Goal: Task Accomplishment & Management: Manage account settings

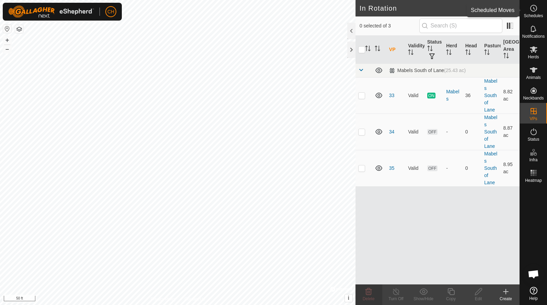
click at [531, 14] on span "Schedules" at bounding box center [533, 16] width 19 height 4
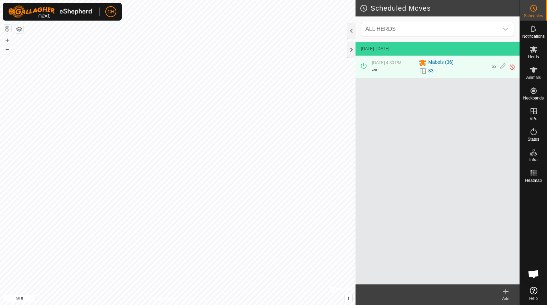
click at [432, 70] on link "33" at bounding box center [430, 70] width 5 height 7
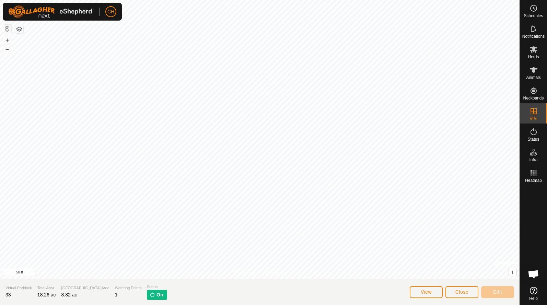
click at [461, 290] on span "Close" at bounding box center [461, 291] width 13 height 5
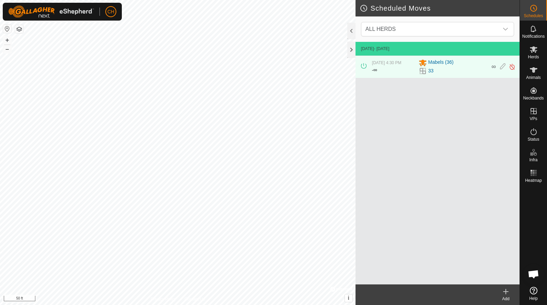
click at [508, 297] on div "Add" at bounding box center [505, 299] width 27 height 6
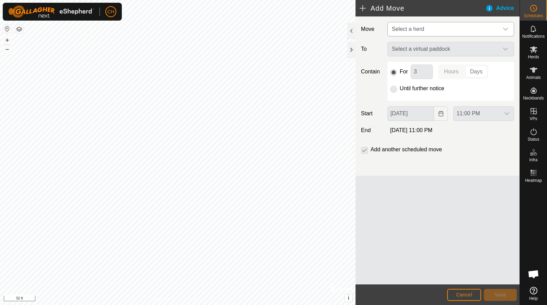
click at [419, 27] on span "Select a herd" at bounding box center [408, 29] width 32 height 6
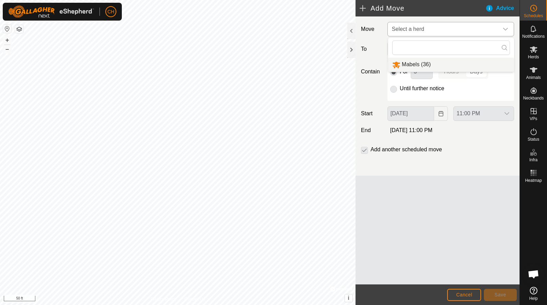
click at [417, 63] on li "Mabels (36)" at bounding box center [451, 65] width 126 height 14
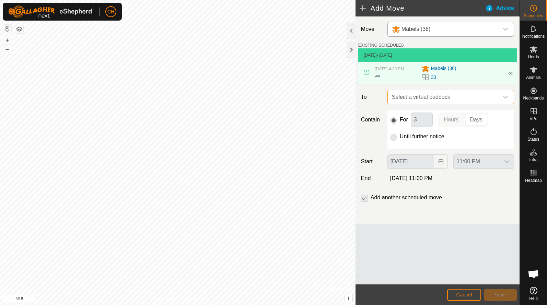
click at [418, 100] on span "Select a virtual paddock" at bounding box center [443, 97] width 109 height 14
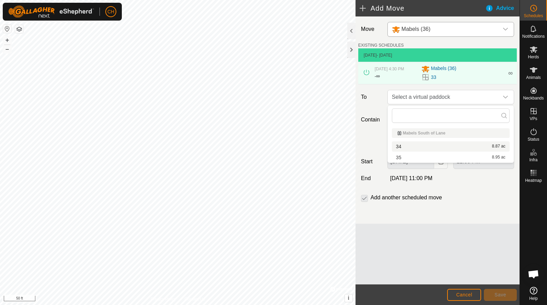
click at [409, 146] on li "34 8.87 ac" at bounding box center [451, 146] width 118 height 10
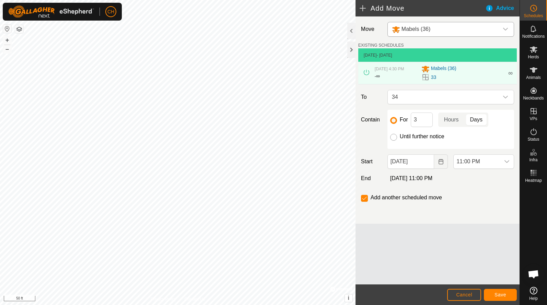
click at [395, 135] on input "Until further notice" at bounding box center [393, 137] width 7 height 7
radio input "true"
checkbox input "false"
click at [498, 297] on span "Save" at bounding box center [500, 294] width 12 height 5
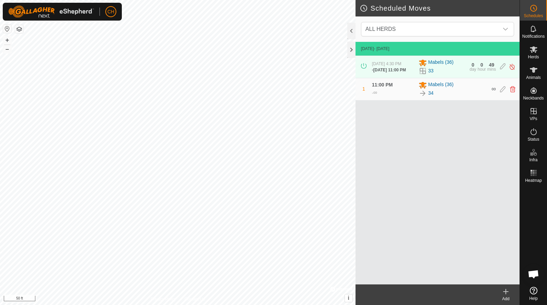
click at [508, 293] on icon at bounding box center [506, 291] width 8 height 8
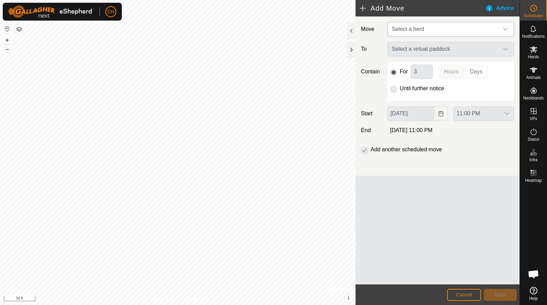
click at [414, 28] on span "Select a herd" at bounding box center [408, 29] width 32 height 6
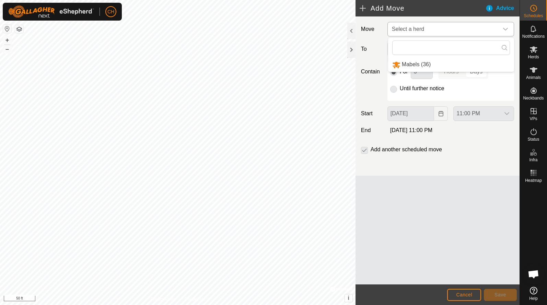
click at [410, 66] on li "Mabels (36)" at bounding box center [451, 65] width 126 height 14
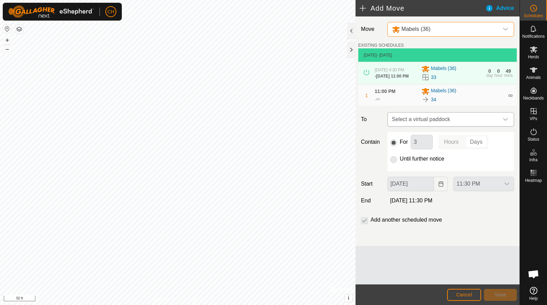
click at [417, 122] on span "Select a virtual paddock" at bounding box center [443, 120] width 109 height 14
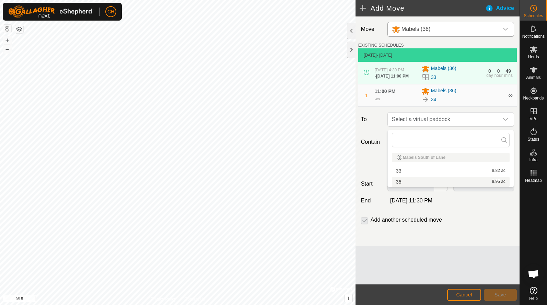
click at [409, 182] on li "35 8.95 ac" at bounding box center [451, 182] width 118 height 10
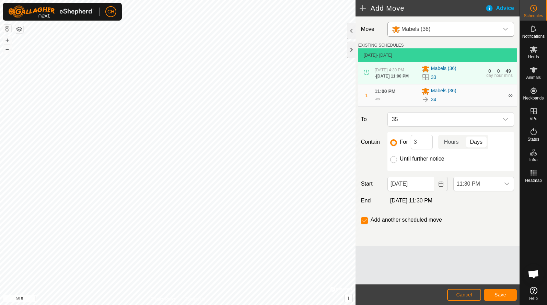
click at [394, 161] on input "Until further notice" at bounding box center [393, 159] width 7 height 7
radio input "true"
checkbox input "false"
click at [438, 187] on icon "Choose Date" at bounding box center [440, 183] width 5 height 5
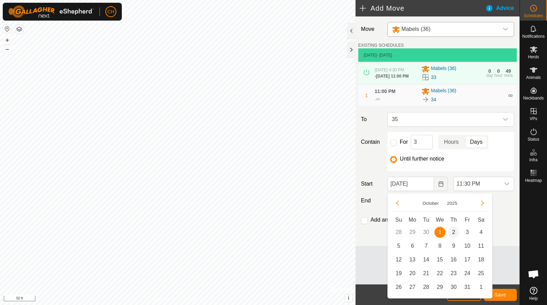
click at [451, 234] on span "2" at bounding box center [453, 232] width 11 height 11
type input "[DATE]"
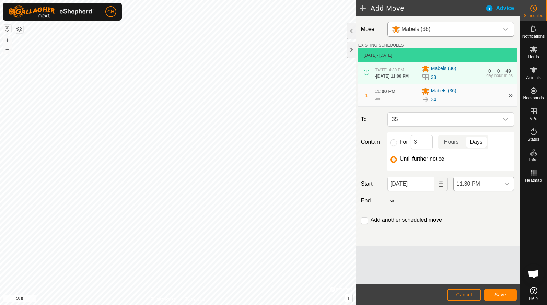
click at [472, 182] on span "11:30 PM" at bounding box center [477, 184] width 46 height 14
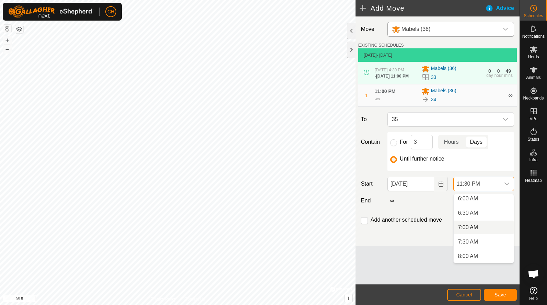
click at [469, 223] on li "7:00 AM" at bounding box center [484, 228] width 60 height 14
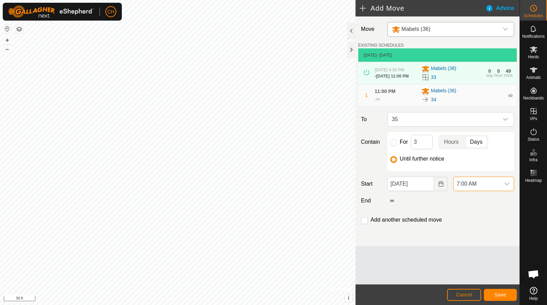
scroll to position [622, 0]
click at [501, 292] on span "Save" at bounding box center [500, 294] width 12 height 5
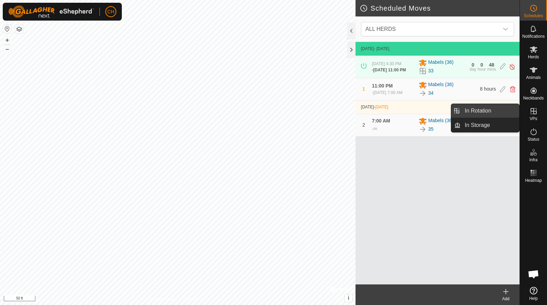
click at [491, 112] on link "In Rotation" at bounding box center [489, 111] width 59 height 14
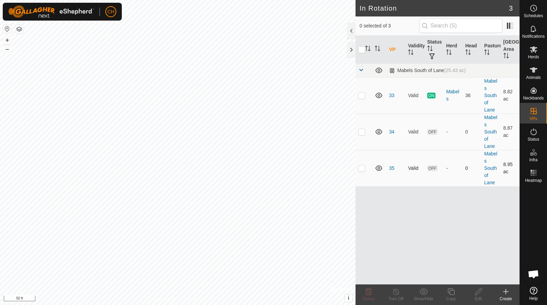
click at [364, 170] on p-checkbox at bounding box center [361, 167] width 7 height 5
checkbox input "true"
click at [449, 293] on icon at bounding box center [450, 291] width 7 height 7
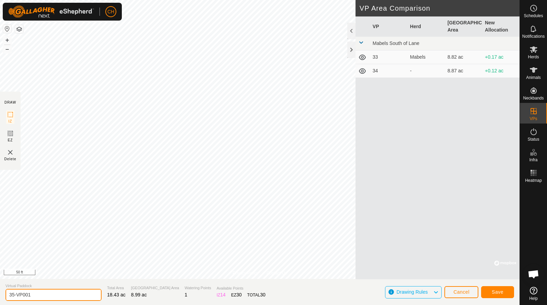
drag, startPoint x: 37, startPoint y: 292, endPoint x: -24, endPoint y: 290, distance: 61.1
click at [0, 290] on html "CH Schedules Notifications Herds Animals Neckbands VPs Status Infra Heatmap Hel…" at bounding box center [273, 152] width 547 height 305
type input "36"
click at [488, 288] on button "Save" at bounding box center [497, 292] width 33 height 12
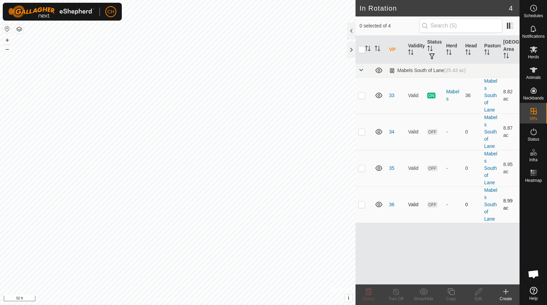
click at [360, 205] on p-checkbox at bounding box center [361, 204] width 7 height 5
checkbox input "true"
click at [450, 292] on icon at bounding box center [451, 291] width 9 height 8
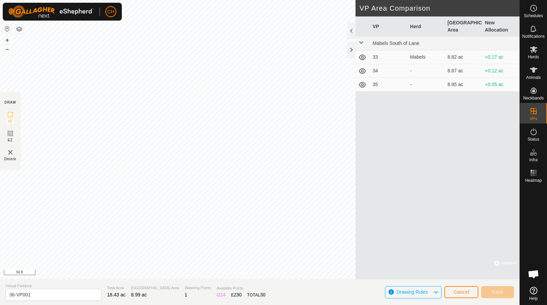
click at [198, 204] on div "CH Schedules Notifications Herds Animals Neckbands VPs Status Infra Heatmap Hel…" at bounding box center [273, 152] width 547 height 305
drag, startPoint x: 39, startPoint y: 293, endPoint x: -15, endPoint y: 289, distance: 54.0
click at [0, 289] on html "CH Schedules Notifications Herds Animals Neckbands VPs Status Infra Heatmap Hel…" at bounding box center [273, 152] width 547 height 305
type input "37"
click at [498, 291] on span "Save" at bounding box center [498, 291] width 12 height 5
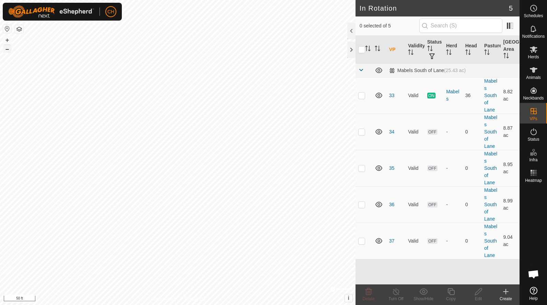
click at [9, 51] on button "–" at bounding box center [7, 49] width 8 height 8
click at [144, 0] on html "CH Schedules Notifications Herds Animals Neckbands VPs Status Infra Heatmap Hel…" at bounding box center [273, 152] width 547 height 305
click at [533, 7] on icon at bounding box center [533, 8] width 1 height 2
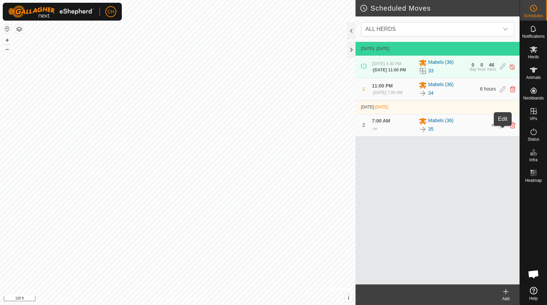
click at [502, 128] on icon at bounding box center [502, 125] width 5 height 6
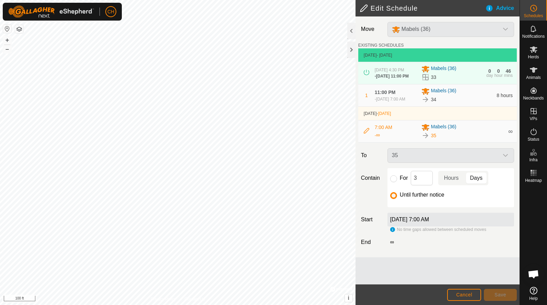
click at [464, 297] on span "Cancel" at bounding box center [464, 294] width 16 height 5
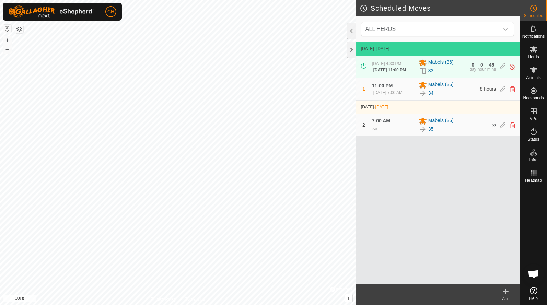
click at [506, 292] on icon at bounding box center [505, 292] width 5 height 0
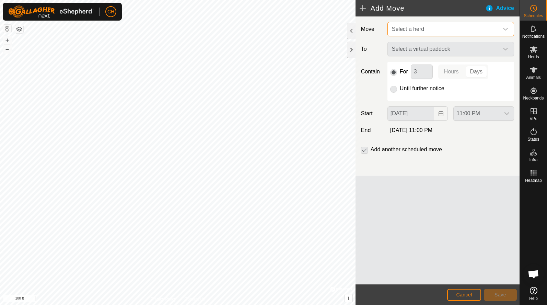
click at [412, 29] on span "Select a herd" at bounding box center [408, 29] width 32 height 6
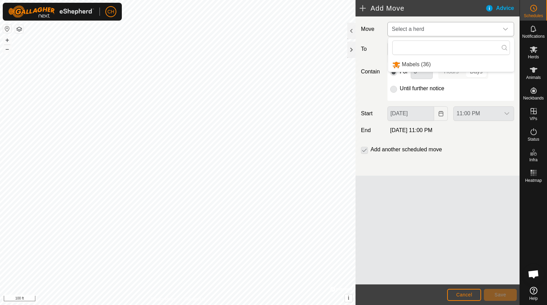
click at [401, 66] on li "Mabels (36)" at bounding box center [451, 65] width 126 height 14
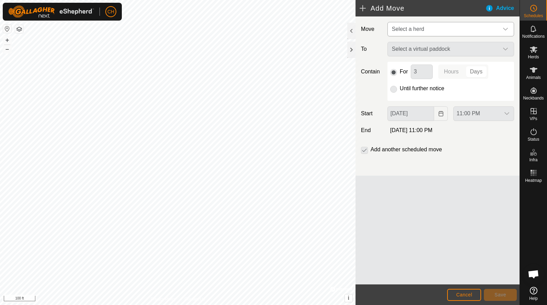
type input "[DATE]"
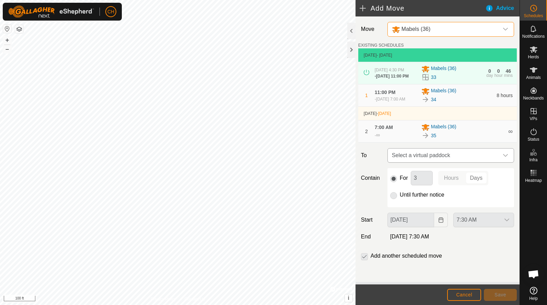
click at [424, 162] on span "Select a virtual paddock" at bounding box center [443, 156] width 109 height 14
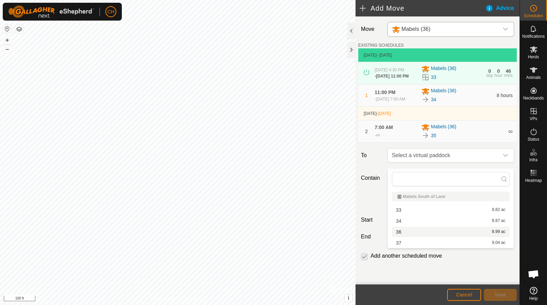
click at [404, 233] on li "36 8.99 ac" at bounding box center [451, 232] width 118 height 10
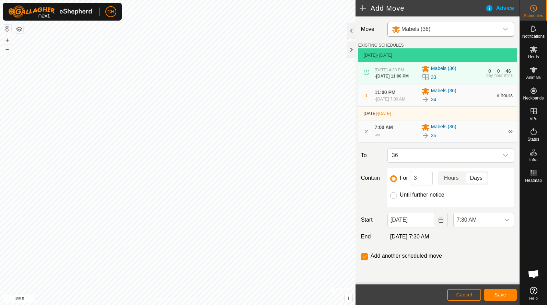
click at [392, 199] on input "Until further notice" at bounding box center [393, 195] width 7 height 7
radio input "true"
checkbox input "false"
click at [471, 227] on span "7:30 AM" at bounding box center [477, 220] width 46 height 14
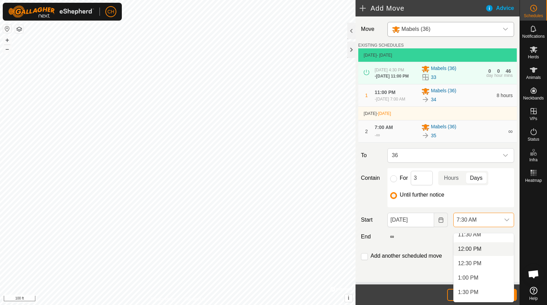
scroll to position [339, 0]
click at [475, 277] on li "1:00 PM" at bounding box center [484, 276] width 60 height 14
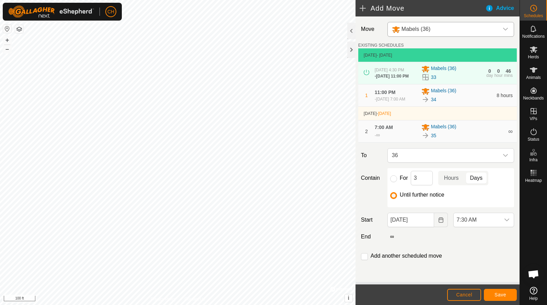
scroll to position [216, 0]
click at [500, 295] on span "Save" at bounding box center [500, 294] width 12 height 5
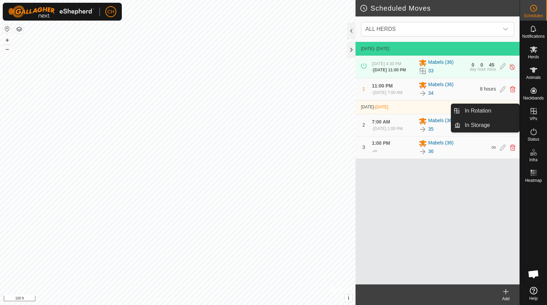
click at [503, 111] on link "In Rotation" at bounding box center [489, 111] width 59 height 14
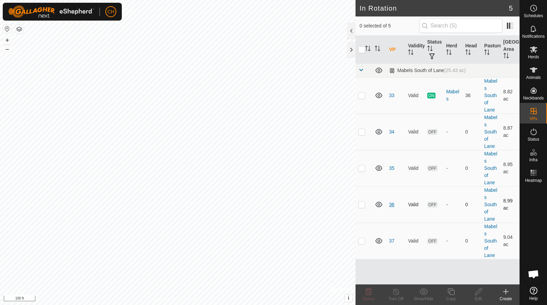
click at [391, 203] on link "36" at bounding box center [391, 204] width 5 height 5
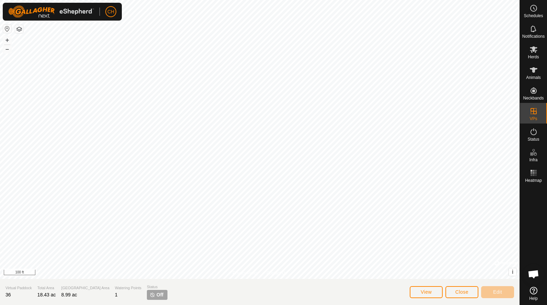
click at [458, 294] on span "Close" at bounding box center [461, 291] width 13 height 5
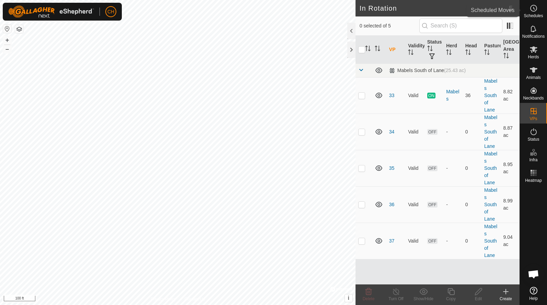
click at [532, 13] on es-schedule-vp-svg-icon at bounding box center [533, 8] width 12 height 11
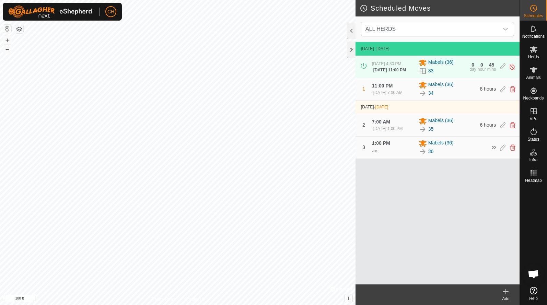
click at [506, 291] on icon at bounding box center [506, 291] width 0 height 5
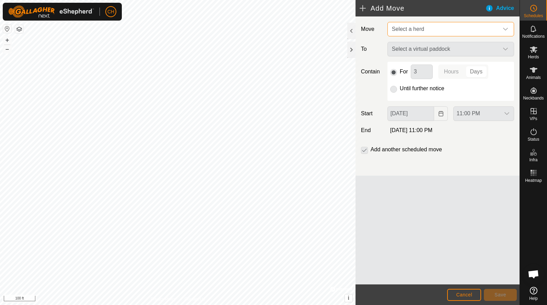
click at [420, 28] on span "Select a herd" at bounding box center [408, 29] width 32 height 6
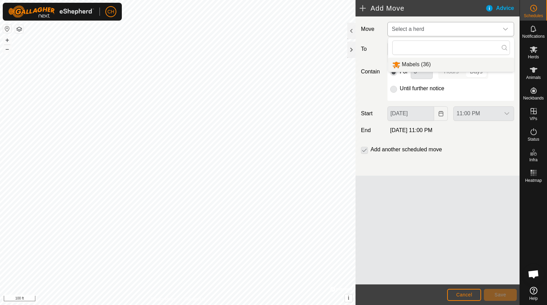
click at [411, 64] on li "Mabels (36)" at bounding box center [451, 65] width 126 height 14
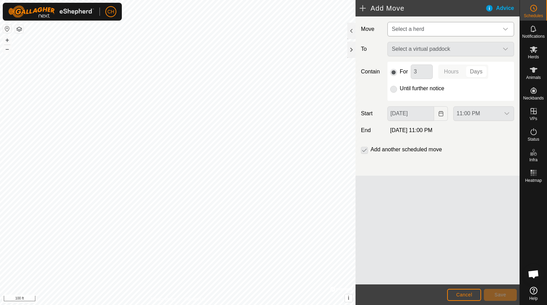
type input "[DATE]"
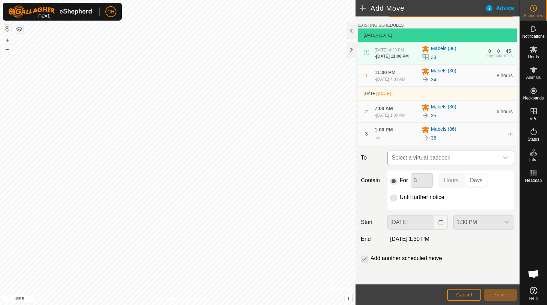
scroll to position [28, 0]
click at [421, 156] on span "Select a virtual paddock" at bounding box center [443, 158] width 109 height 14
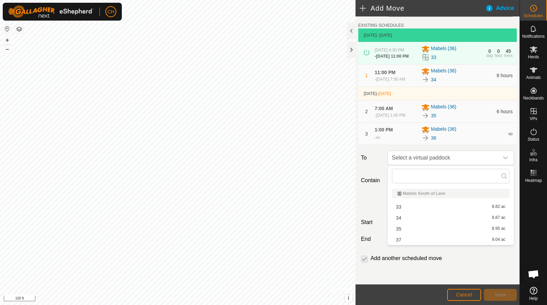
click at [413, 240] on li "37 9.04 ac" at bounding box center [451, 240] width 118 height 10
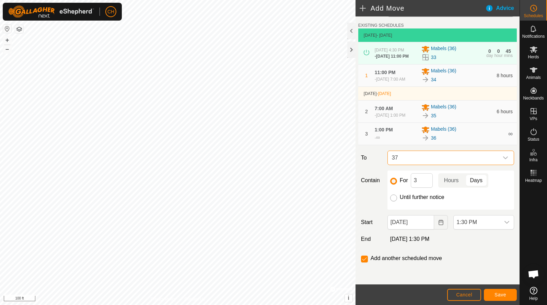
click at [393, 199] on input "Until further notice" at bounding box center [393, 198] width 7 height 7
radio input "true"
checkbox input "false"
click at [489, 223] on span "1:30 PM" at bounding box center [477, 222] width 46 height 14
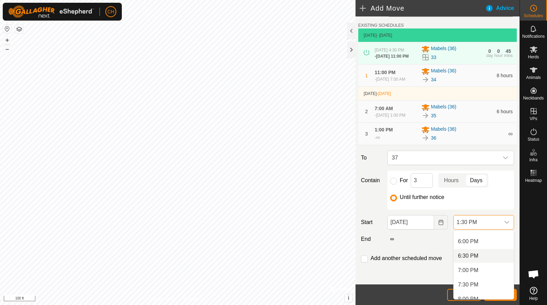
scroll to position [516, 0]
click at [473, 271] on li "7:00 PM" at bounding box center [484, 269] width 60 height 14
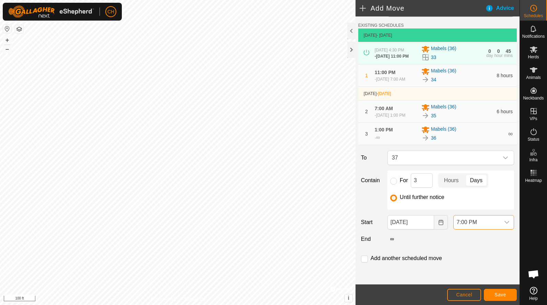
scroll to position [28, 0]
click at [500, 293] on span "Save" at bounding box center [500, 294] width 12 height 5
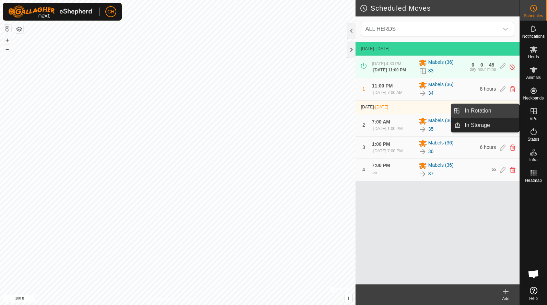
click at [502, 110] on link "In Rotation" at bounding box center [489, 111] width 59 height 14
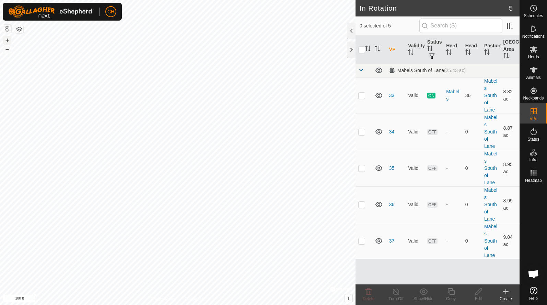
click at [8, 42] on button "+" at bounding box center [7, 40] width 8 height 8
click at [363, 241] on p-checkbox at bounding box center [361, 240] width 7 height 5
checkbox input "true"
click at [452, 293] on icon at bounding box center [451, 291] width 9 height 8
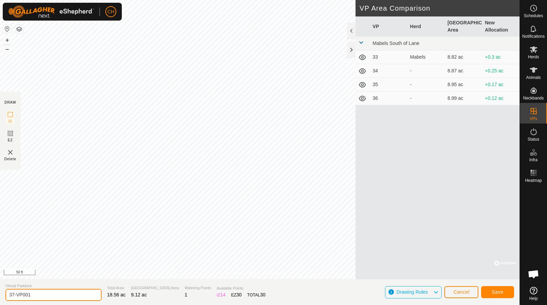
drag, startPoint x: 50, startPoint y: 297, endPoint x: -19, endPoint y: 281, distance: 71.6
click at [0, 281] on html "CH Schedules Notifications Herds Animals Neckbands VPs Status Infra Heatmap Hel…" at bounding box center [273, 152] width 547 height 305
type input "2"
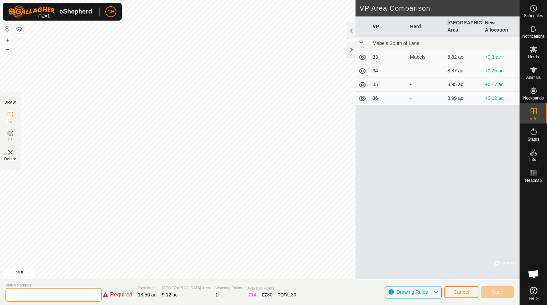
type input "3"
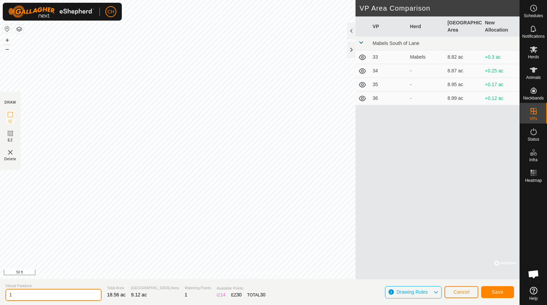
type input "1"
click at [502, 287] on button "Save" at bounding box center [497, 292] width 33 height 12
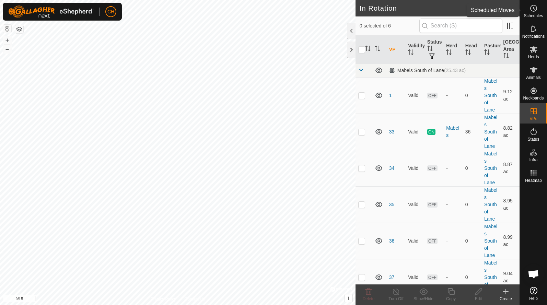
click at [537, 12] on icon at bounding box center [533, 8] width 8 height 8
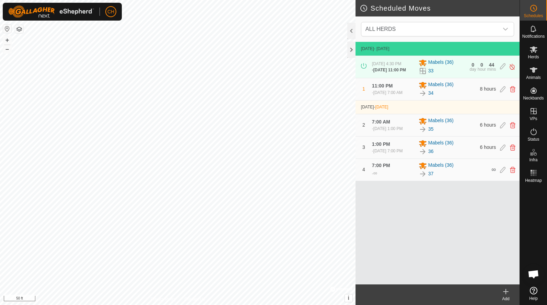
click at [510, 292] on create-svg-icon at bounding box center [505, 291] width 27 height 8
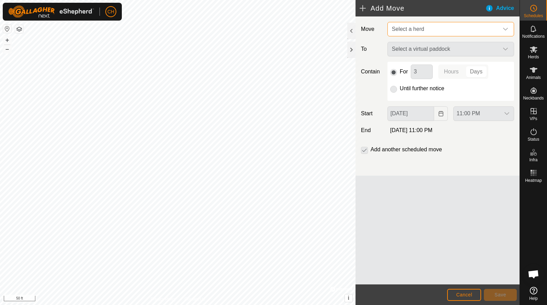
click at [420, 22] on span "Select a herd" at bounding box center [443, 29] width 109 height 14
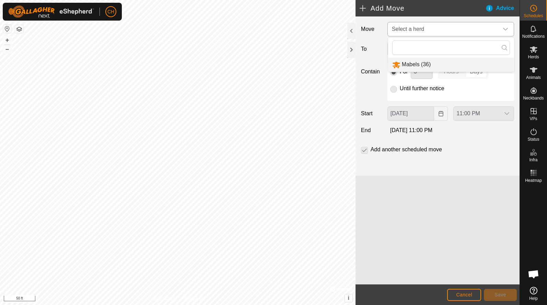
click at [410, 65] on li "Mabels (36)" at bounding box center [451, 65] width 126 height 14
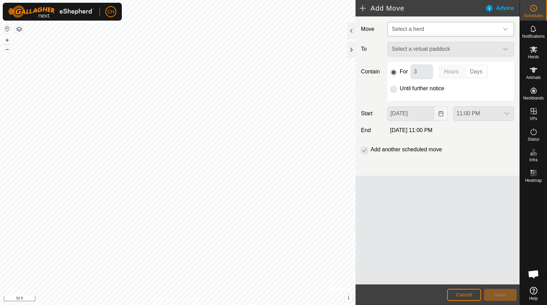
type input "[DATE]"
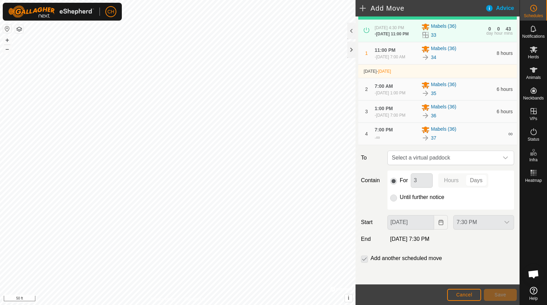
scroll to position [47, 0]
click at [420, 163] on span "Select a virtual paddock" at bounding box center [443, 158] width 109 height 14
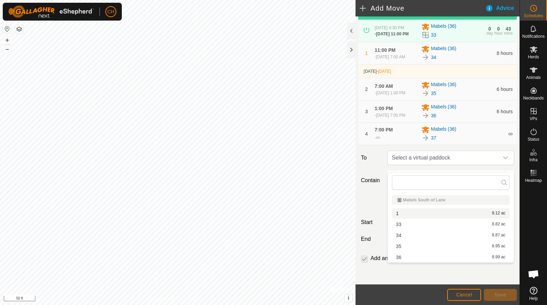
click at [403, 214] on li "1 9.12 ac" at bounding box center [451, 213] width 118 height 10
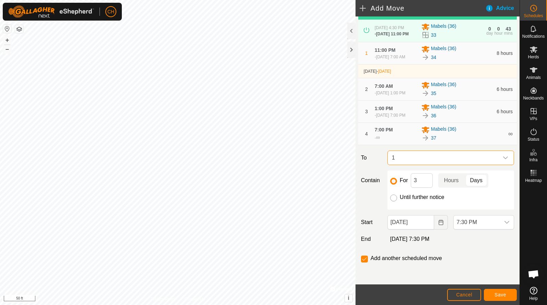
click at [393, 201] on input "Until further notice" at bounding box center [393, 198] width 7 height 7
radio input "true"
checkbox input "false"
click at [444, 230] on button "Choose Date" at bounding box center [441, 222] width 14 height 14
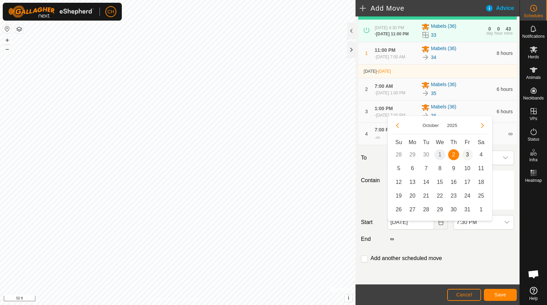
click at [465, 153] on span "3" at bounding box center [467, 154] width 11 height 11
type input "[DATE]"
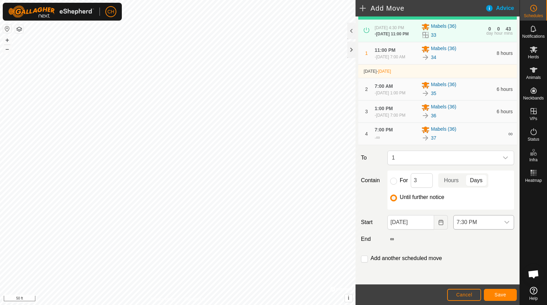
click at [475, 229] on span "7:30 PM" at bounding box center [477, 222] width 46 height 14
click at [474, 207] on li "6:30 AM" at bounding box center [484, 209] width 60 height 14
click at [498, 294] on span "Save" at bounding box center [500, 294] width 12 height 5
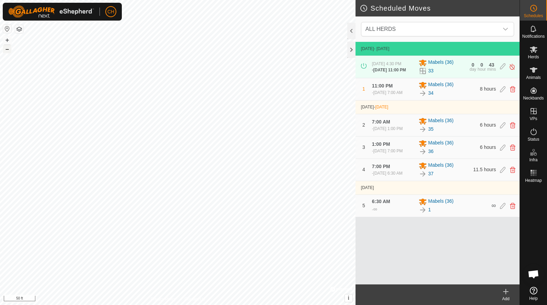
click at [7, 52] on button "–" at bounding box center [7, 49] width 8 height 8
click at [8, 40] on button "+" at bounding box center [7, 40] width 8 height 8
click at [540, 70] on div "Animals" at bounding box center [533, 72] width 27 height 21
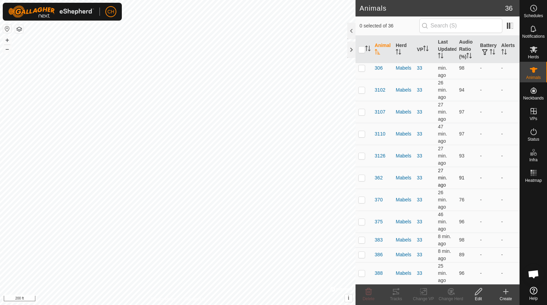
scroll to position [519, 0]
click at [364, 205] on td at bounding box center [363, 200] width 16 height 22
click at [397, 298] on div "Tracks" at bounding box center [395, 299] width 27 height 6
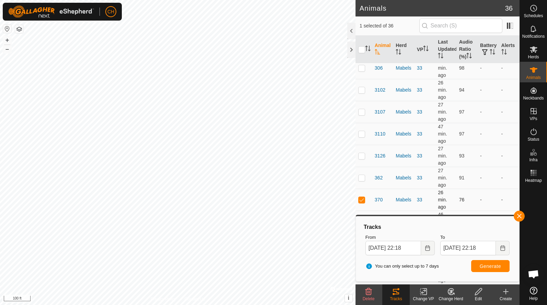
click at [363, 201] on p-checkbox at bounding box center [361, 199] width 7 height 5
checkbox input "false"
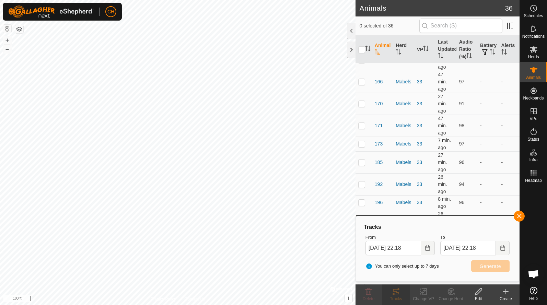
scroll to position [93, 0]
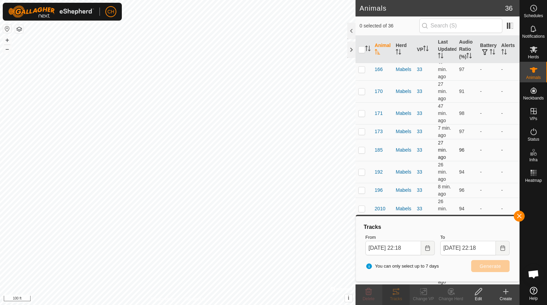
click at [364, 148] on p-checkbox at bounding box center [361, 149] width 7 height 5
click at [481, 267] on span "Generate" at bounding box center [490, 265] width 21 height 5
click at [5, 38] on button "+" at bounding box center [7, 40] width 8 height 8
click at [357, 150] on td at bounding box center [363, 150] width 16 height 22
checkbox input "false"
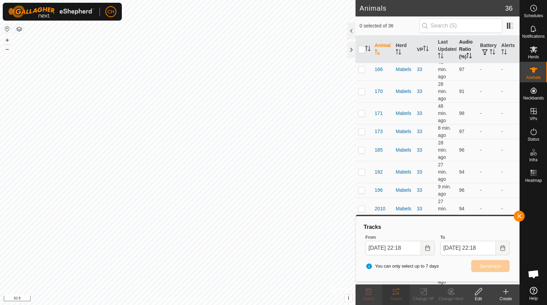
click at [464, 50] on th "Audio Ratio (%)" at bounding box center [466, 50] width 21 height 28
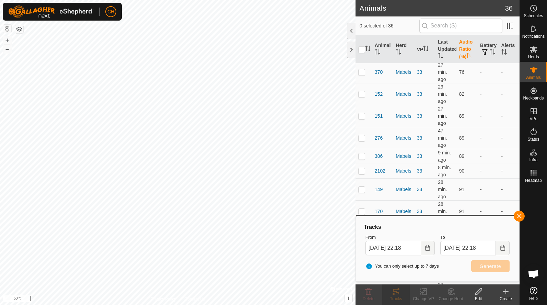
scroll to position [2, 0]
click at [363, 94] on p-checkbox at bounding box center [361, 93] width 7 height 5
click at [482, 264] on span "Generate" at bounding box center [490, 265] width 21 height 5
click at [361, 96] on p-checkbox at bounding box center [361, 93] width 7 height 5
checkbox input "false"
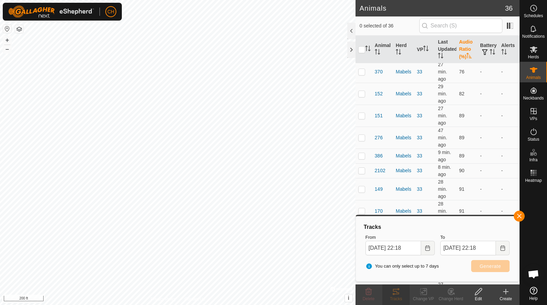
click at [463, 48] on th "Audio Ratio (%)" at bounding box center [466, 50] width 21 height 28
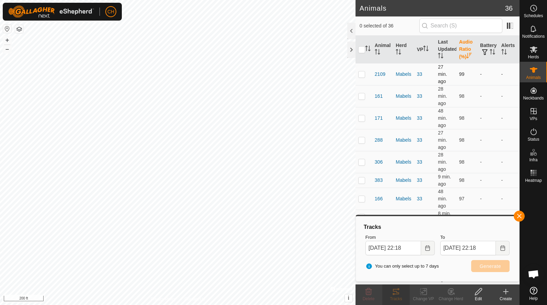
click at [360, 74] on p-checkbox at bounding box center [361, 73] width 7 height 5
click at [490, 269] on button "Generate" at bounding box center [490, 266] width 38 height 12
click at [10, 38] on button "+" at bounding box center [7, 40] width 8 height 8
click at [361, 78] on td at bounding box center [363, 74] width 16 height 22
checkbox input "false"
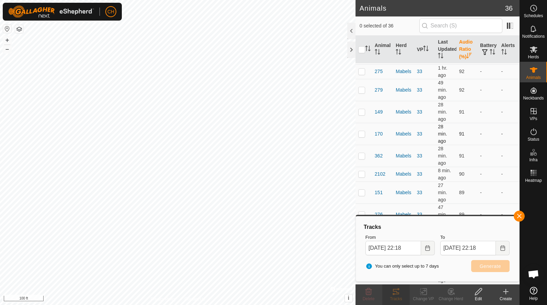
scroll to position [519, 0]
click at [363, 110] on p-checkbox at bounding box center [361, 111] width 7 height 5
checkbox input "true"
click at [360, 130] on td at bounding box center [363, 134] width 16 height 22
checkbox input "true"
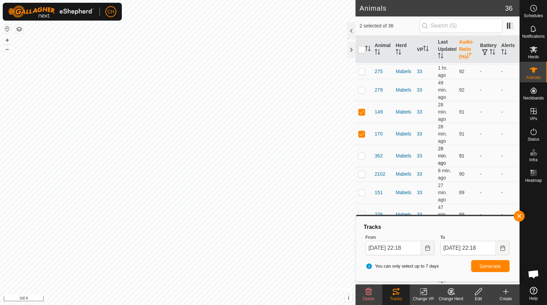
click at [362, 164] on td at bounding box center [363, 156] width 16 height 22
checkbox input "true"
click at [363, 174] on p-checkbox at bounding box center [361, 173] width 7 height 5
checkbox input "true"
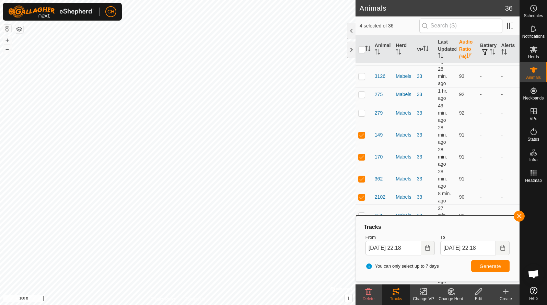
scroll to position [476, 0]
click at [362, 132] on p-checkbox at bounding box center [361, 132] width 7 height 5
checkbox input "true"
click at [487, 268] on span "Generate" at bounding box center [490, 265] width 21 height 5
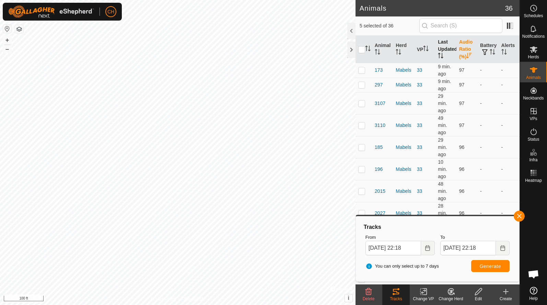
scroll to position [40, 0]
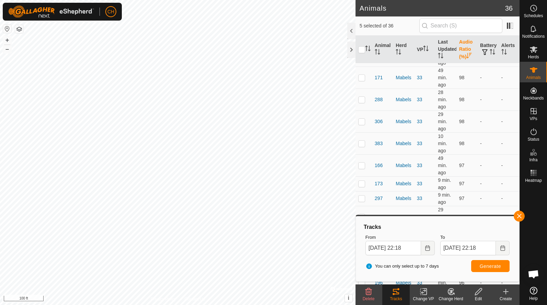
click at [465, 50] on th "Audio Ratio (%)" at bounding box center [466, 50] width 21 height 28
